Goal: Browse casually

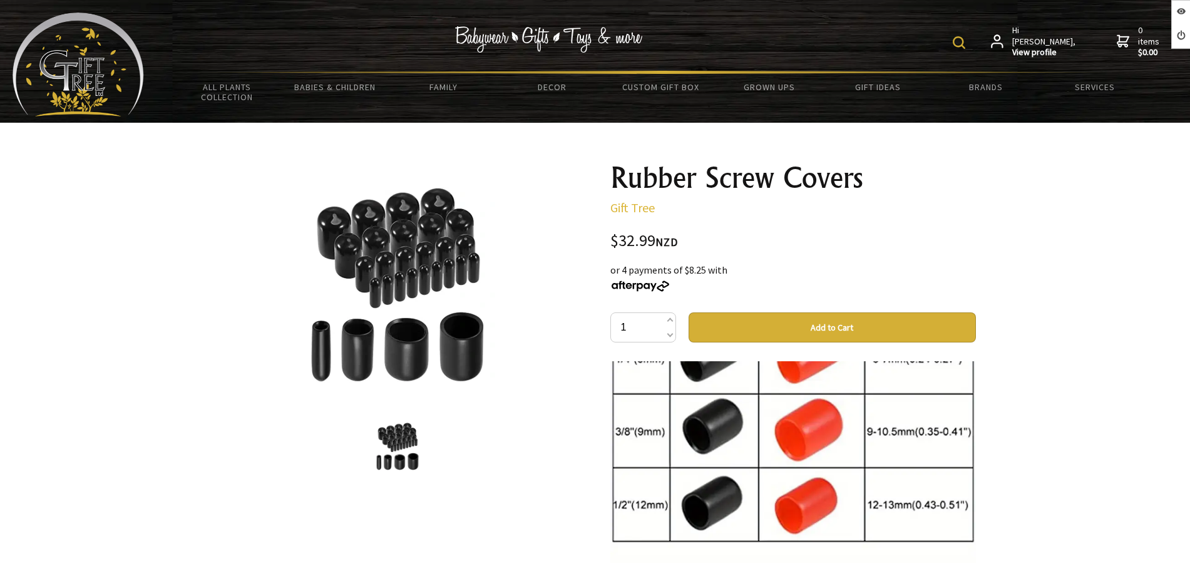
scroll to position [2739, 0]
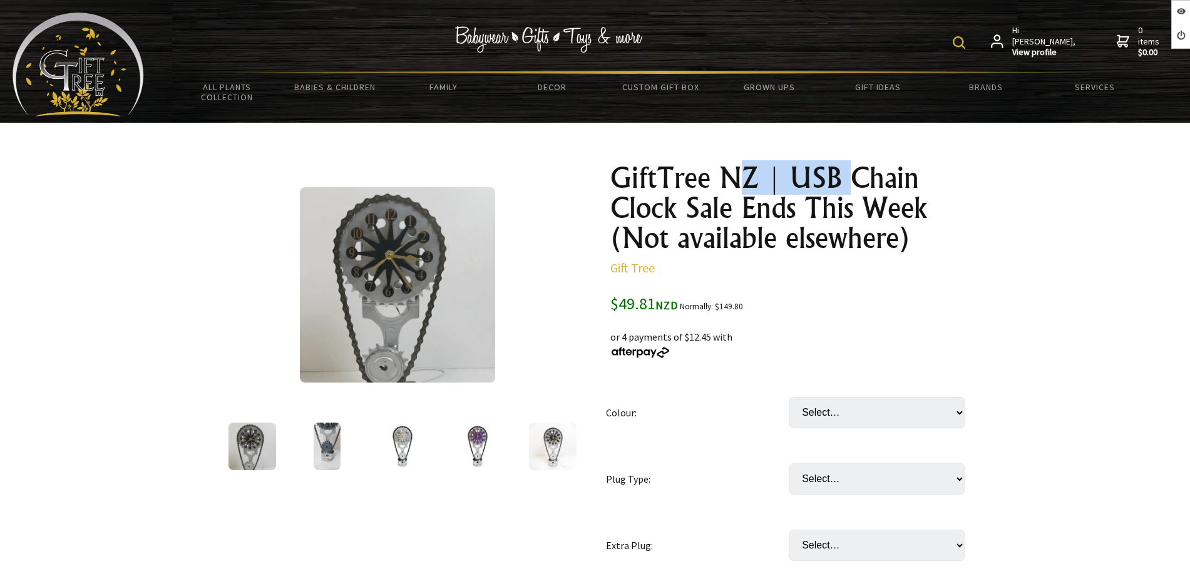
drag, startPoint x: 848, startPoint y: 182, endPoint x: 747, endPoint y: 190, distance: 101.1
click at [747, 190] on h1 "GiftTree NZ | USB Chain Clock Sale Ends This Week (Not available elsewhere)" at bounding box center [793, 208] width 366 height 90
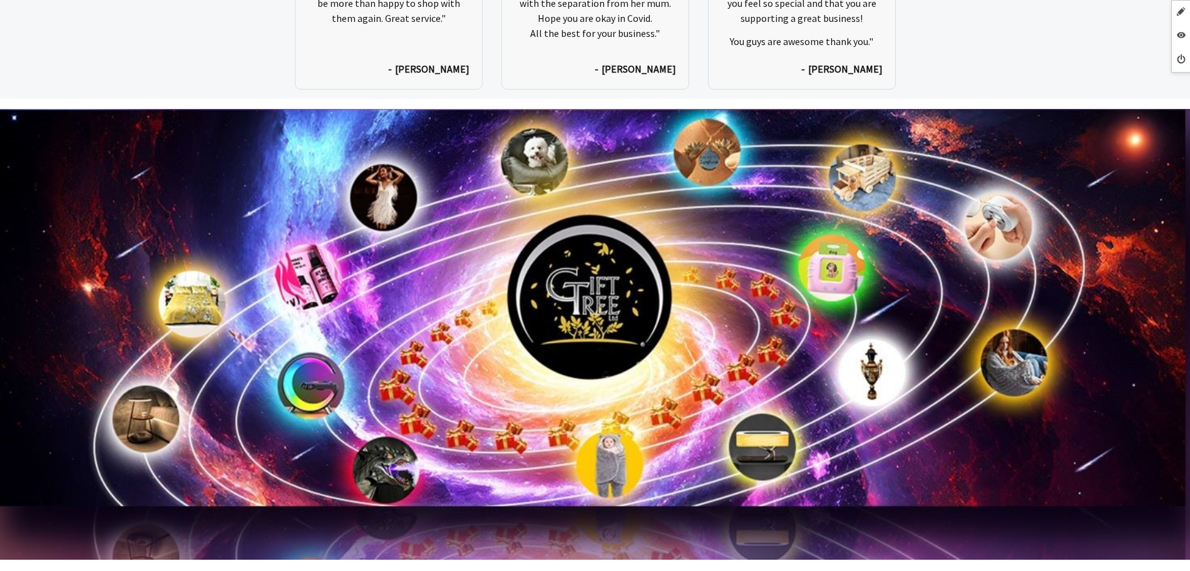
scroll to position [6746, 0]
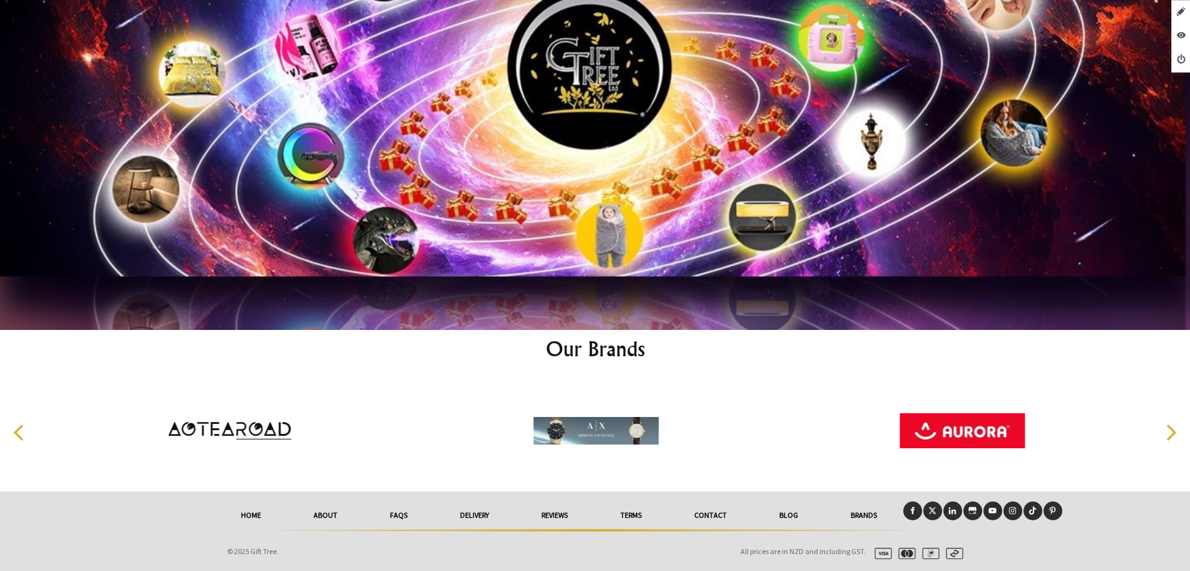
click at [786, 512] on link "Blog" at bounding box center [788, 515] width 71 height 28
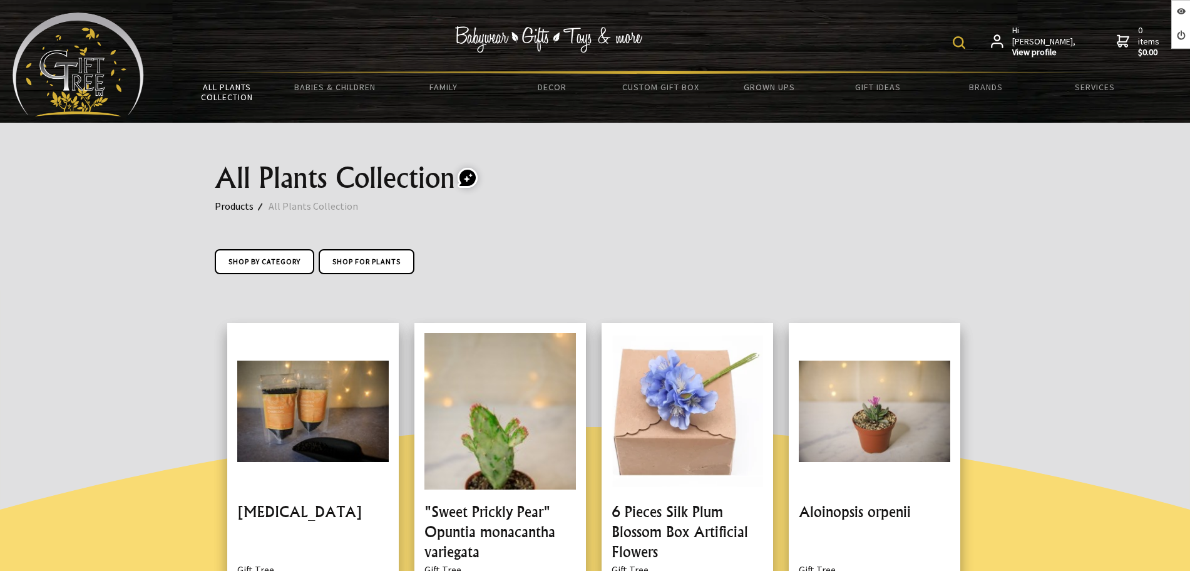
click at [139, 76] on img at bounding box center [78, 65] width 131 height 104
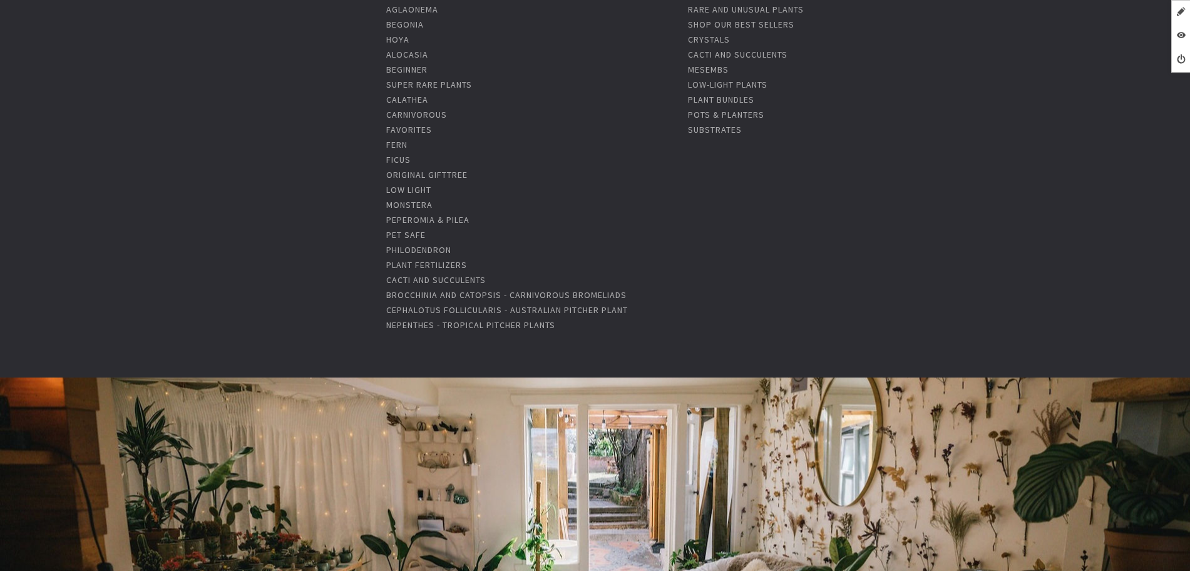
scroll to position [157, 0]
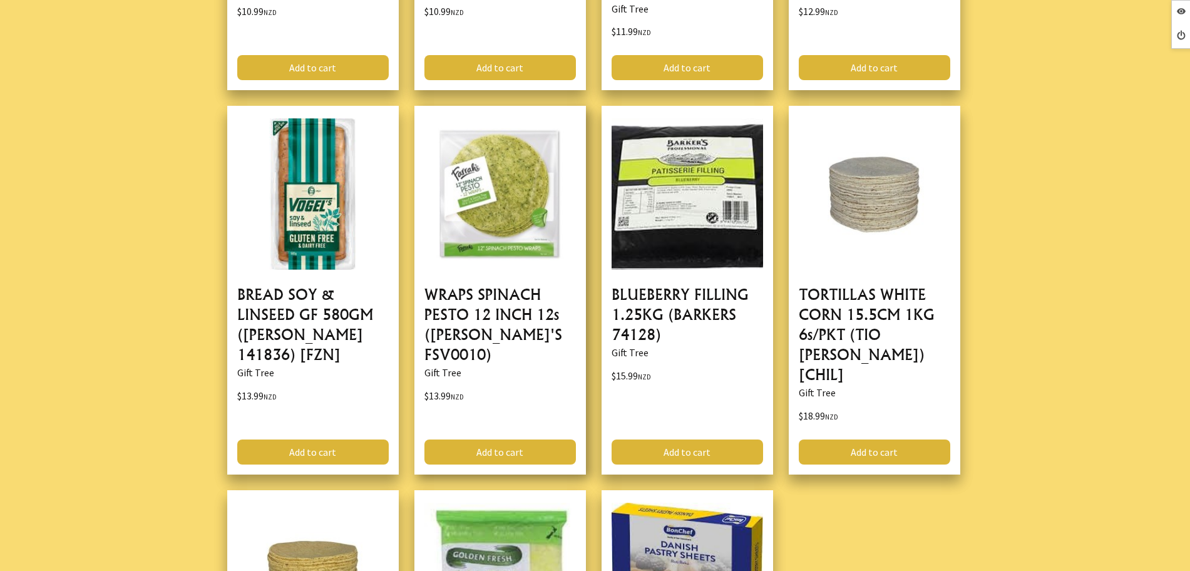
scroll to position [1956, 0]
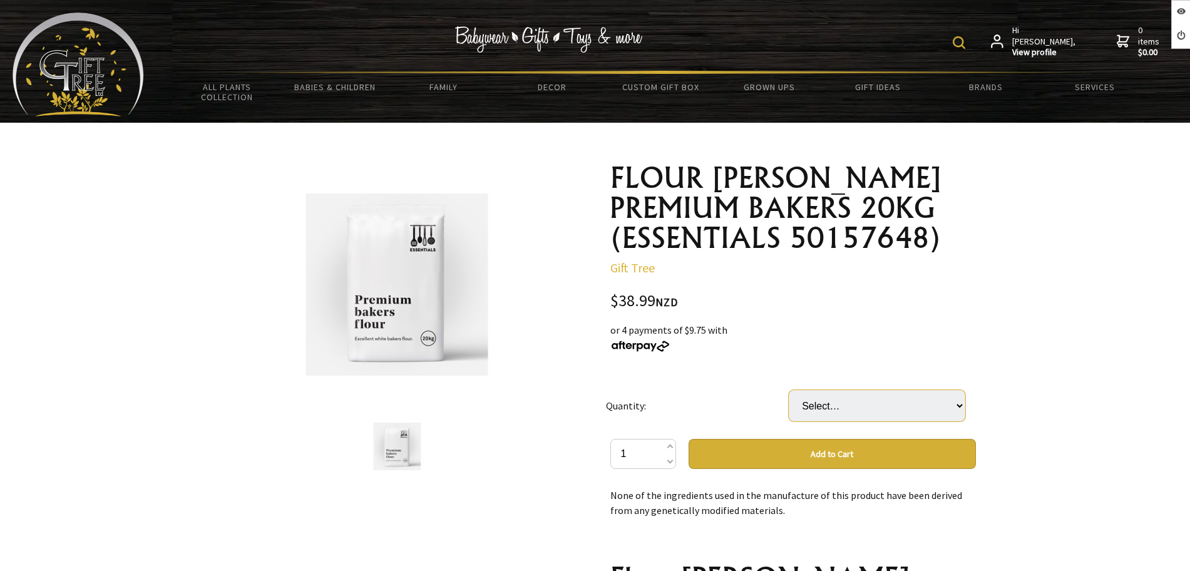
click at [828, 405] on select "Select… 1 BAG" at bounding box center [877, 405] width 177 height 31
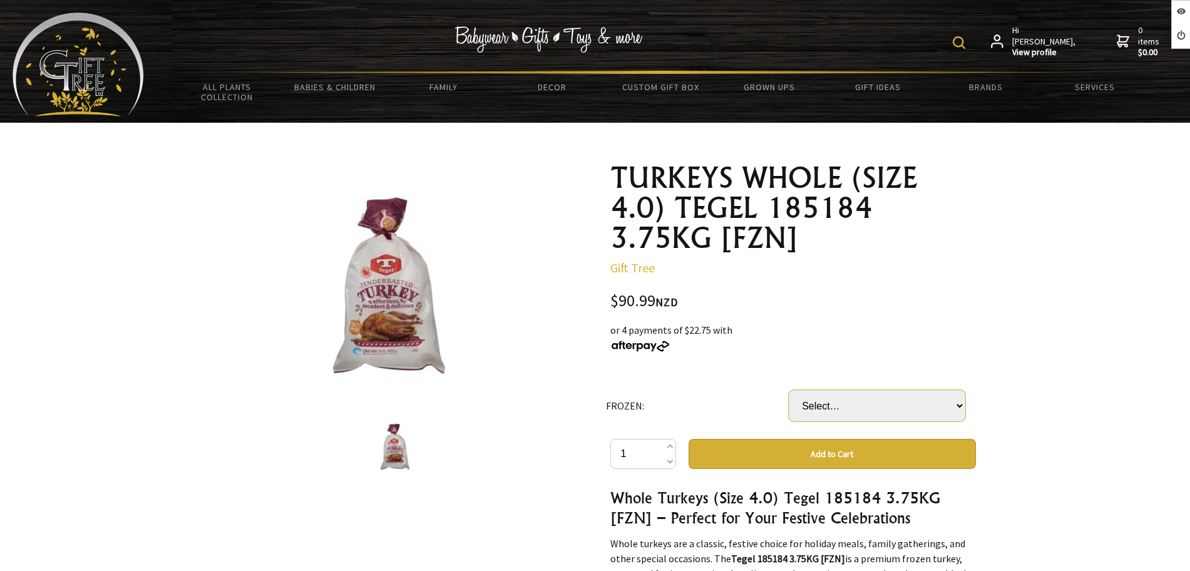
click at [841, 404] on select "Select… only available in [GEOGRAPHIC_DATA]" at bounding box center [877, 405] width 177 height 31
click at [745, 345] on div "or 4 payments of $22.75 with" at bounding box center [793, 337] width 366 height 30
click at [824, 398] on select "Select… only available in Chirstchurch" at bounding box center [877, 405] width 177 height 31
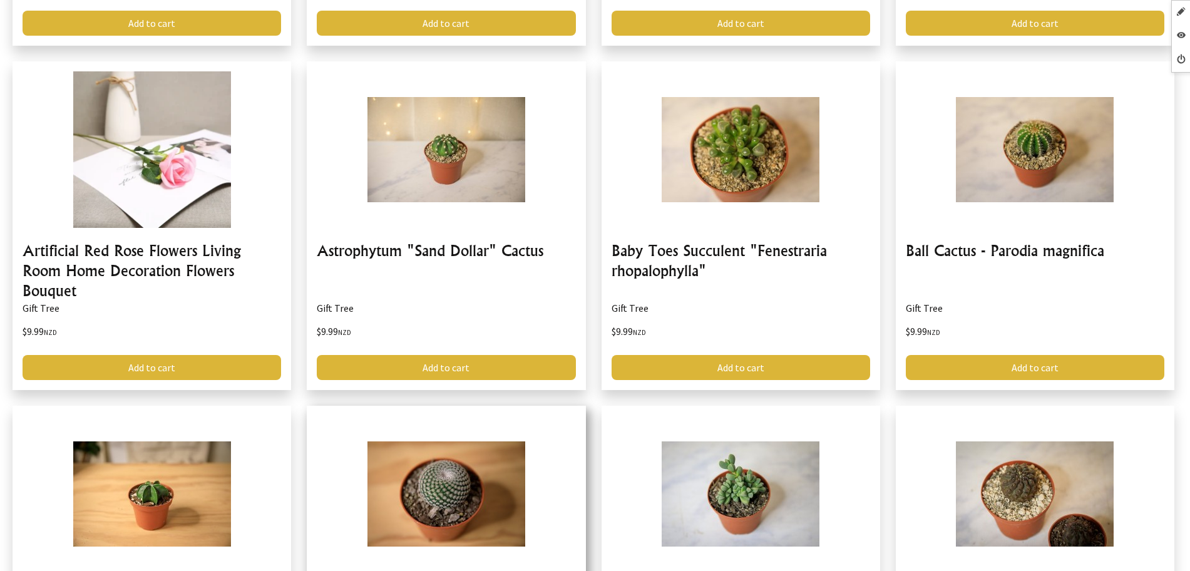
scroll to position [2583, 0]
